Goal: Information Seeking & Learning: Learn about a topic

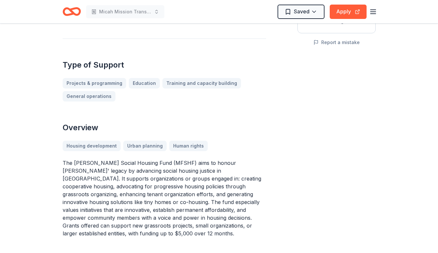
scroll to position [158, 0]
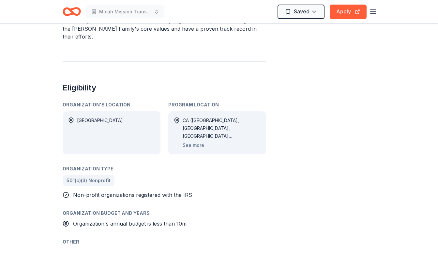
scroll to position [285, 0]
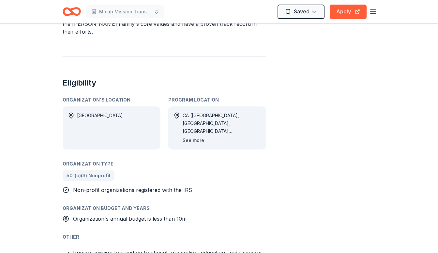
click at [191, 136] on button "See more" at bounding box center [194, 140] width 22 height 8
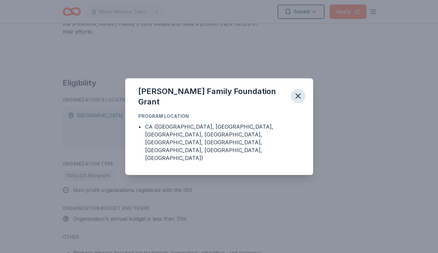
click at [297, 100] on icon "button" at bounding box center [298, 95] width 9 height 9
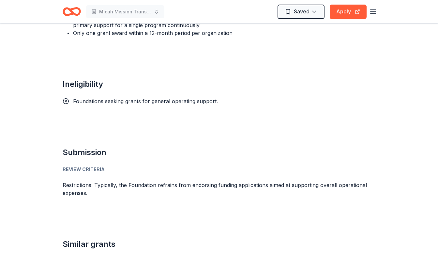
scroll to position [612, 0]
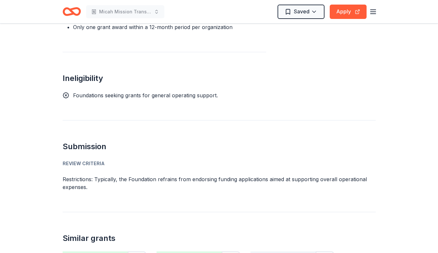
click at [73, 175] on p "Restrictions: Typically, the Foundation refrains from endorsing funding applica…" at bounding box center [219, 183] width 313 height 16
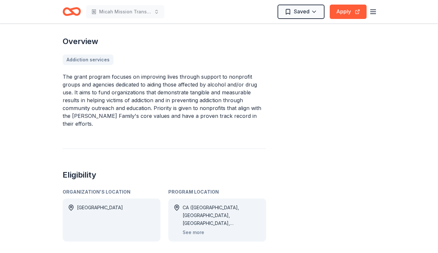
scroll to position [138, 0]
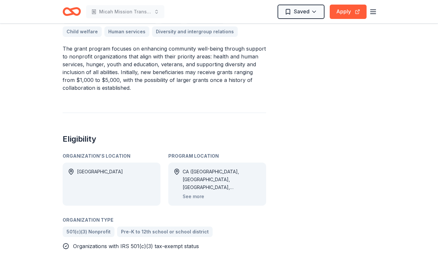
scroll to position [235, 0]
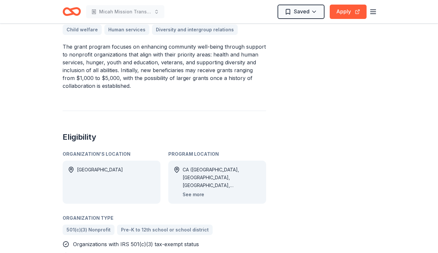
click at [194, 190] on button "See more" at bounding box center [194, 194] width 22 height 8
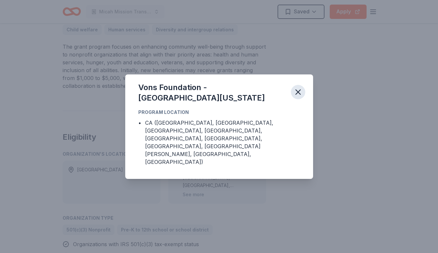
click at [300, 94] on icon "button" at bounding box center [298, 92] width 5 height 5
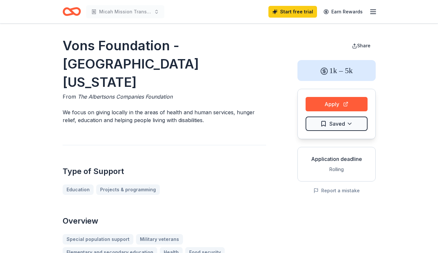
scroll to position [0, 0]
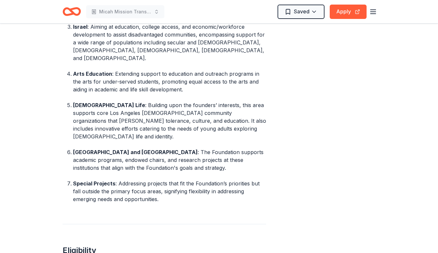
scroll to position [435, 0]
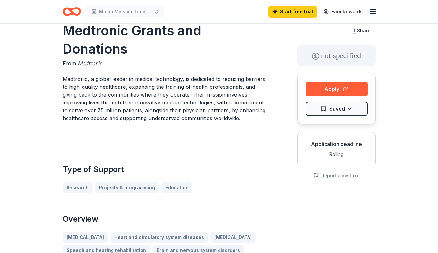
scroll to position [18, 0]
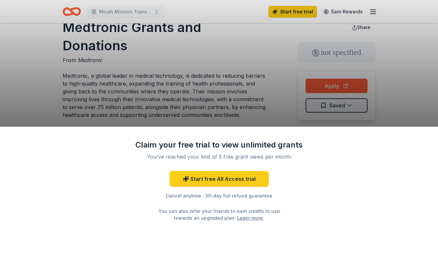
click at [34, 70] on div "Claim your free trial to view unlimited grants You've reached your limit of 5 f…" at bounding box center [219, 126] width 438 height 253
